Goal: Go to known website: Access a specific website the user already knows

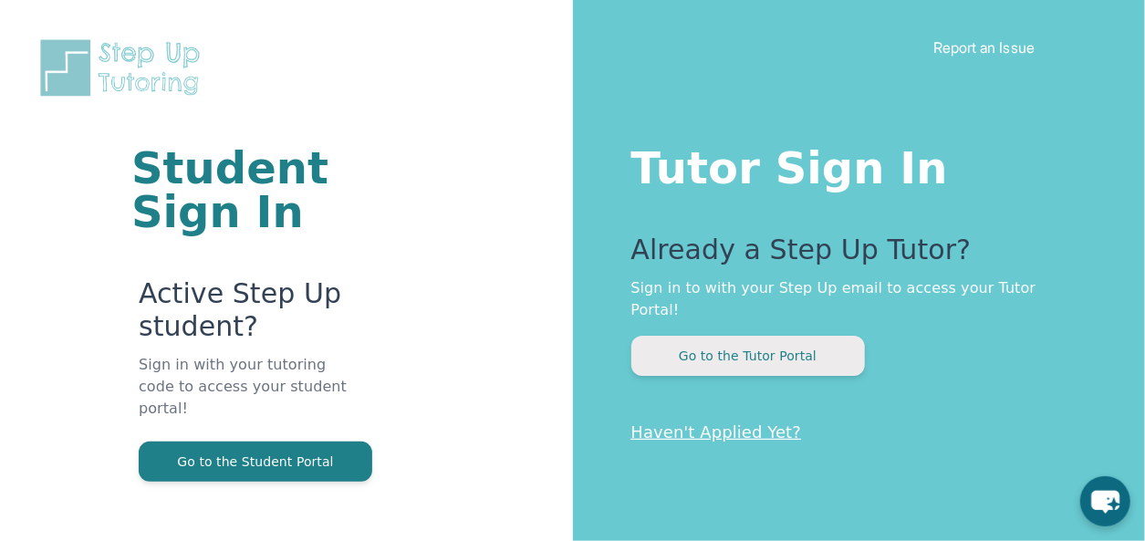
click at [814, 341] on button "Go to the Tutor Portal" at bounding box center [747, 356] width 233 height 40
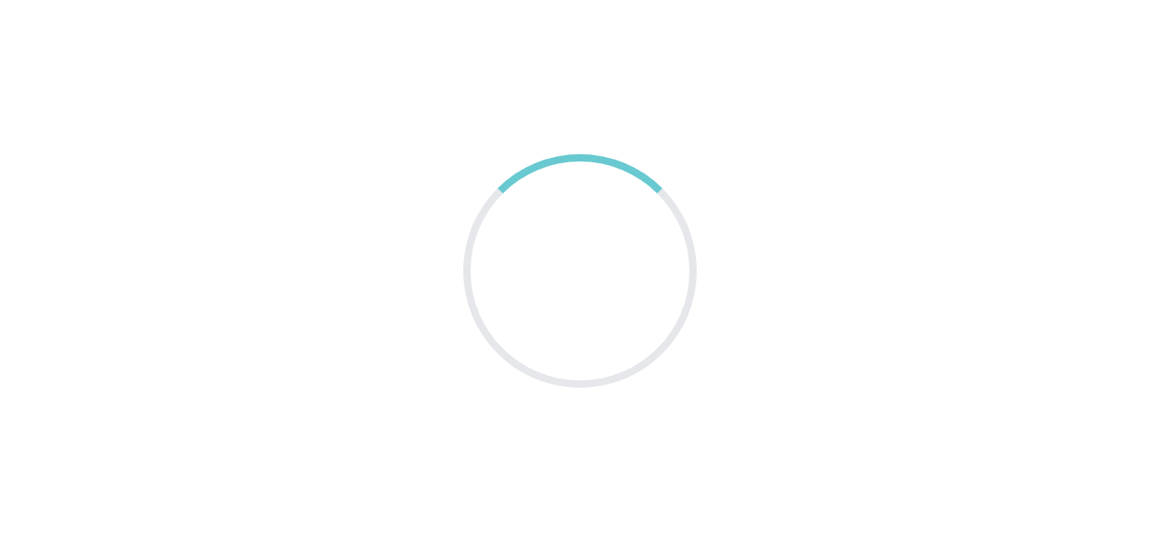
click at [505, 284] on div at bounding box center [579, 270] width 277 height 277
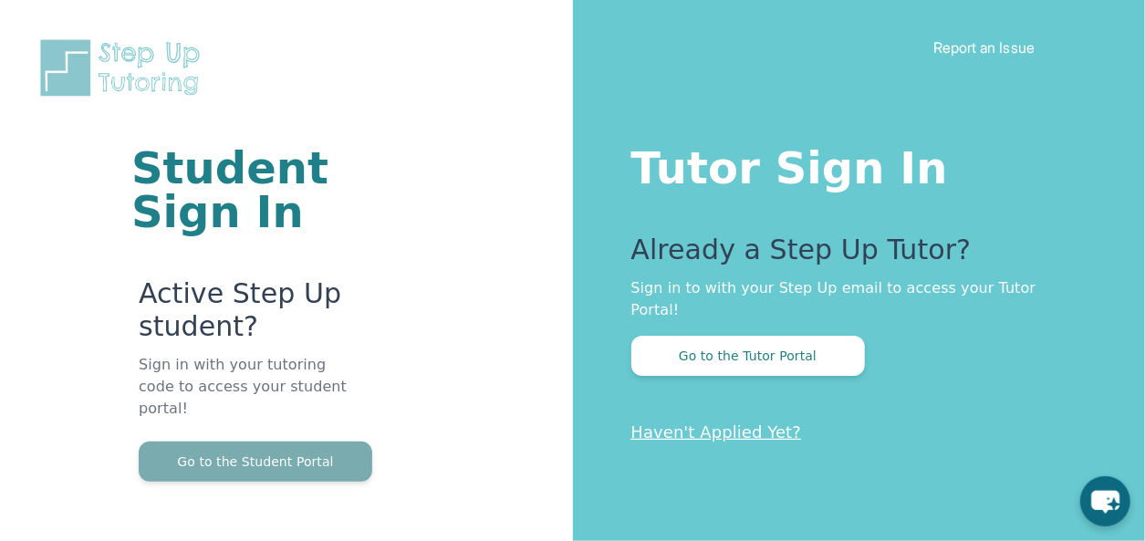
click at [261, 445] on button "Go to the Student Portal" at bounding box center [255, 461] width 233 height 40
click at [295, 443] on button "Go to the Student Portal" at bounding box center [255, 461] width 233 height 40
